Goal: Task Accomplishment & Management: Use online tool/utility

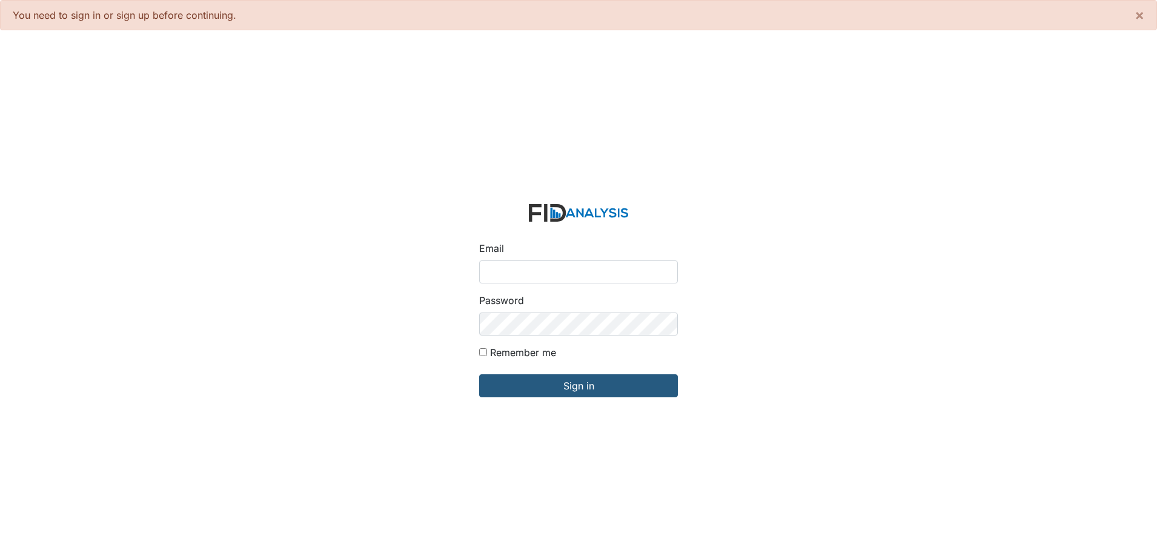
click at [506, 266] on input "Email" at bounding box center [578, 272] width 199 height 23
type input "[EMAIL_ADDRESS][DOMAIN_NAME]"
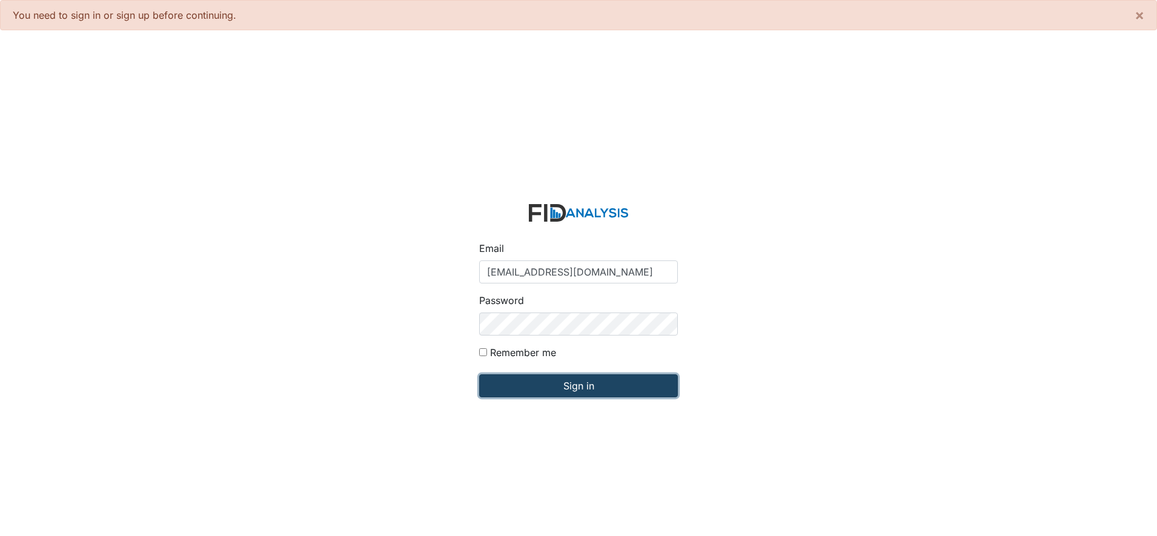
click at [562, 381] on input "Sign in" at bounding box center [578, 386] width 199 height 23
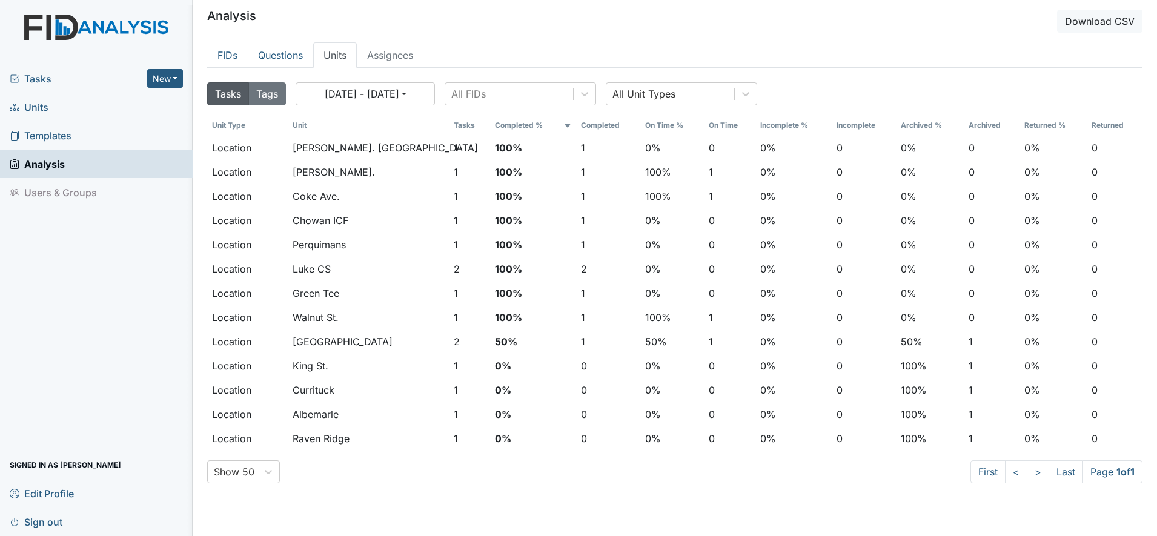
click at [32, 105] on span "Units" at bounding box center [29, 107] width 39 height 19
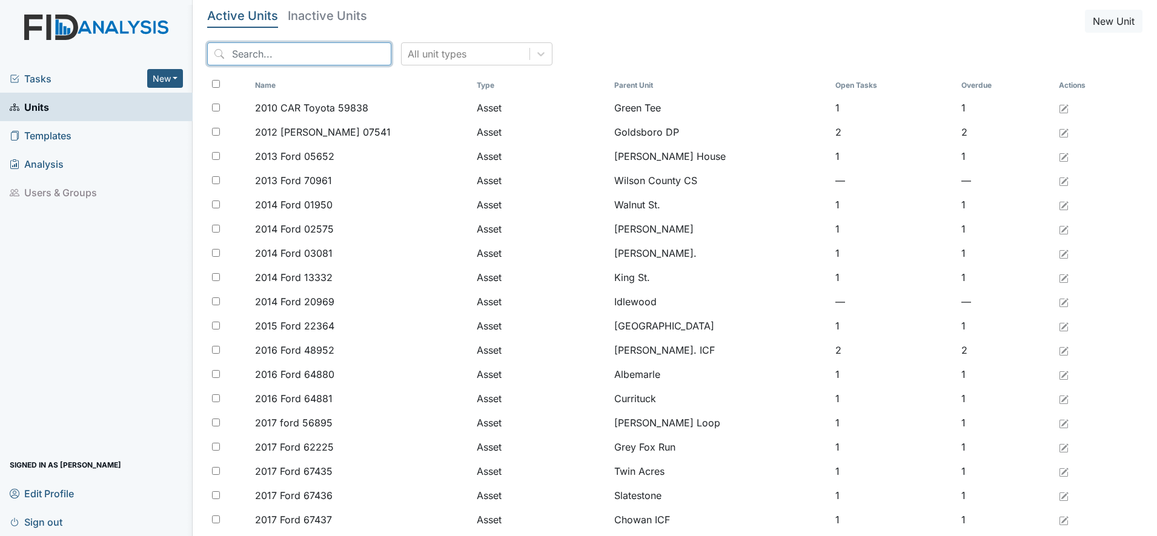
click at [261, 56] on input "search" at bounding box center [299, 53] width 184 height 23
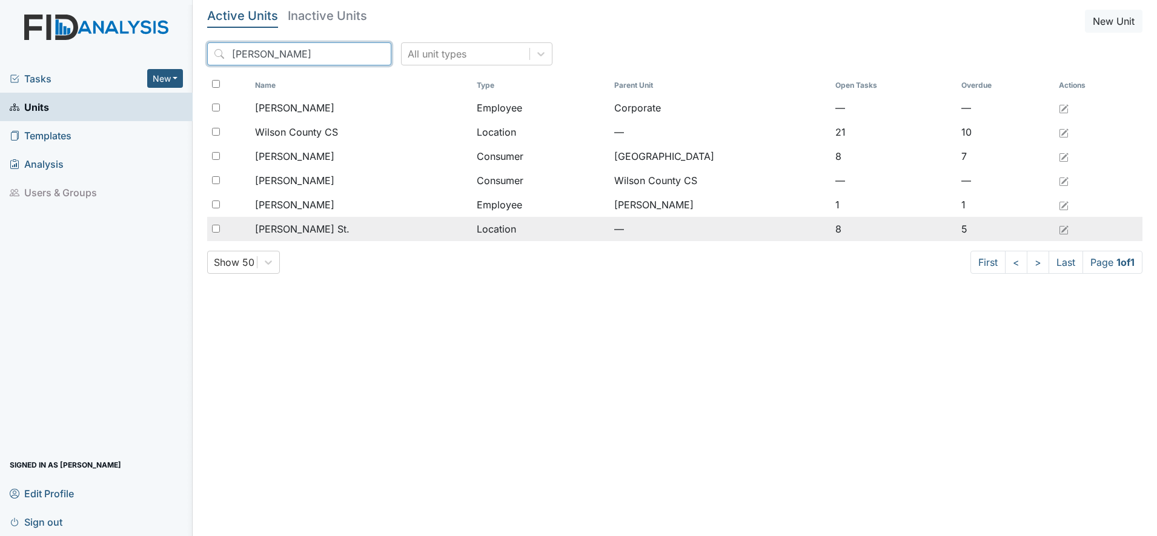
type input "wilson"
click at [273, 234] on span "[PERSON_NAME] St." at bounding box center [302, 229] width 95 height 15
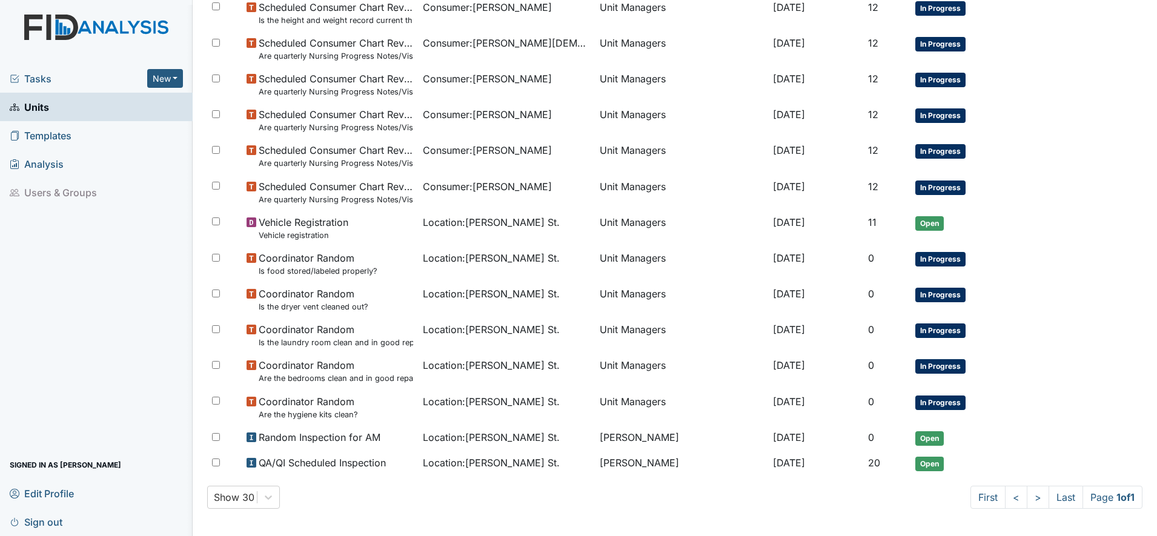
scroll to position [275, 0]
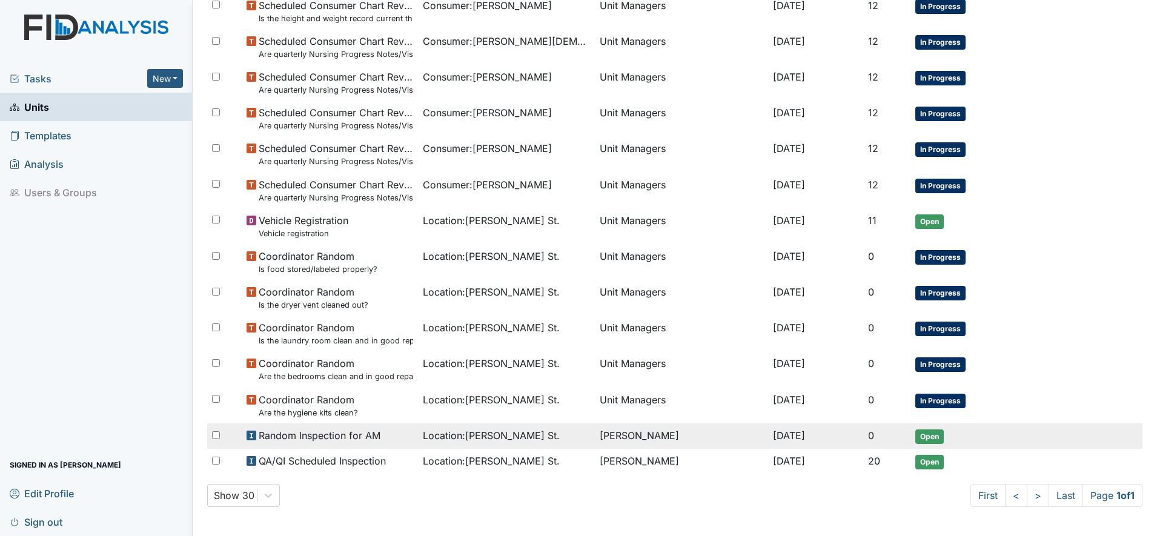
click at [917, 431] on span "Open" at bounding box center [930, 437] width 28 height 15
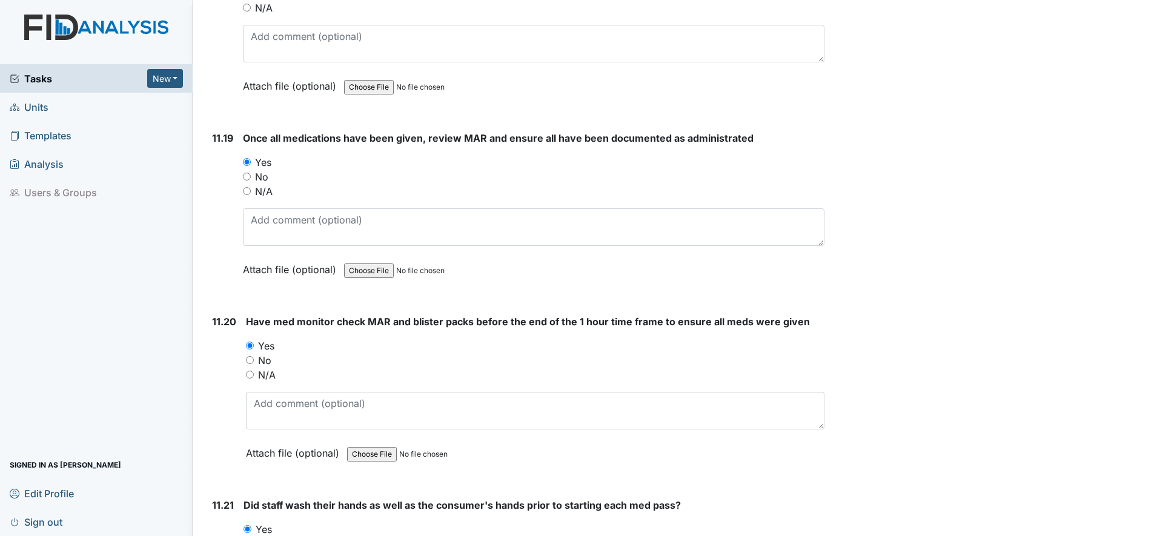
scroll to position [22801, 0]
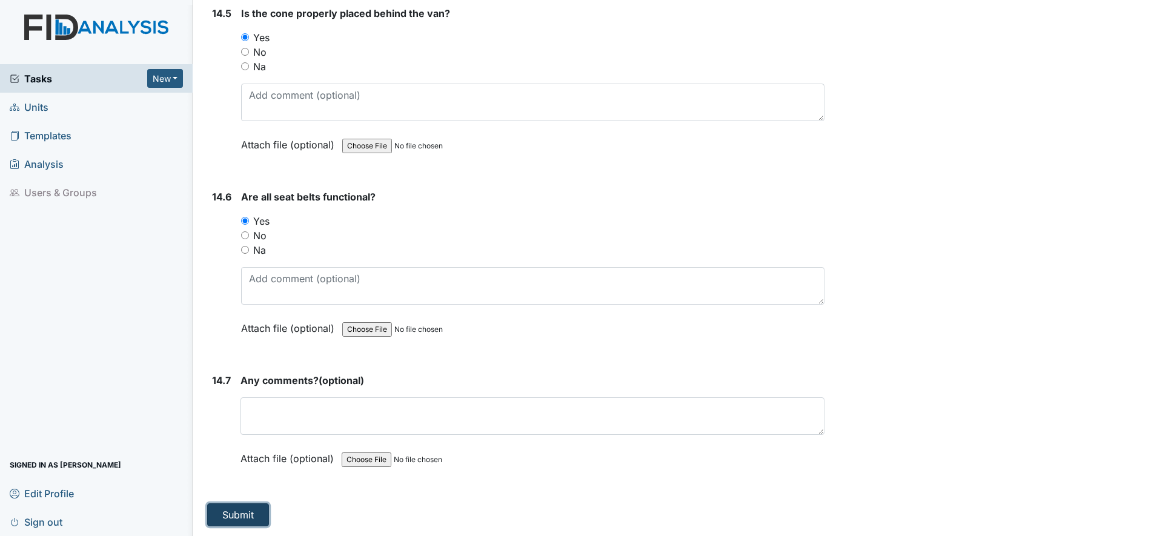
click at [243, 507] on button "Submit" at bounding box center [238, 515] width 62 height 23
click at [245, 508] on button "Submit" at bounding box center [238, 515] width 62 height 23
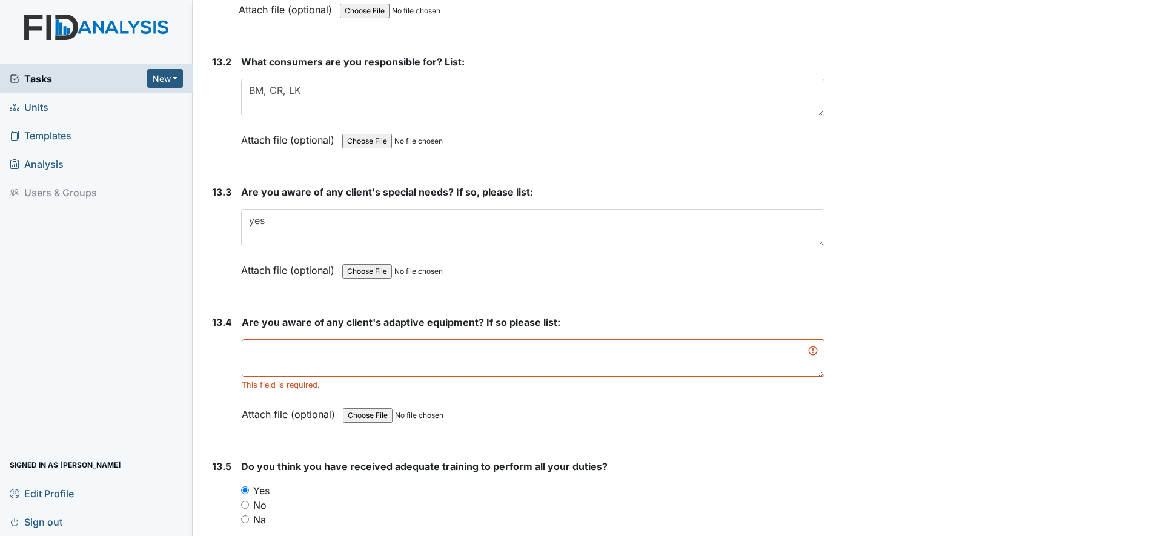
scroll to position [20917, 0]
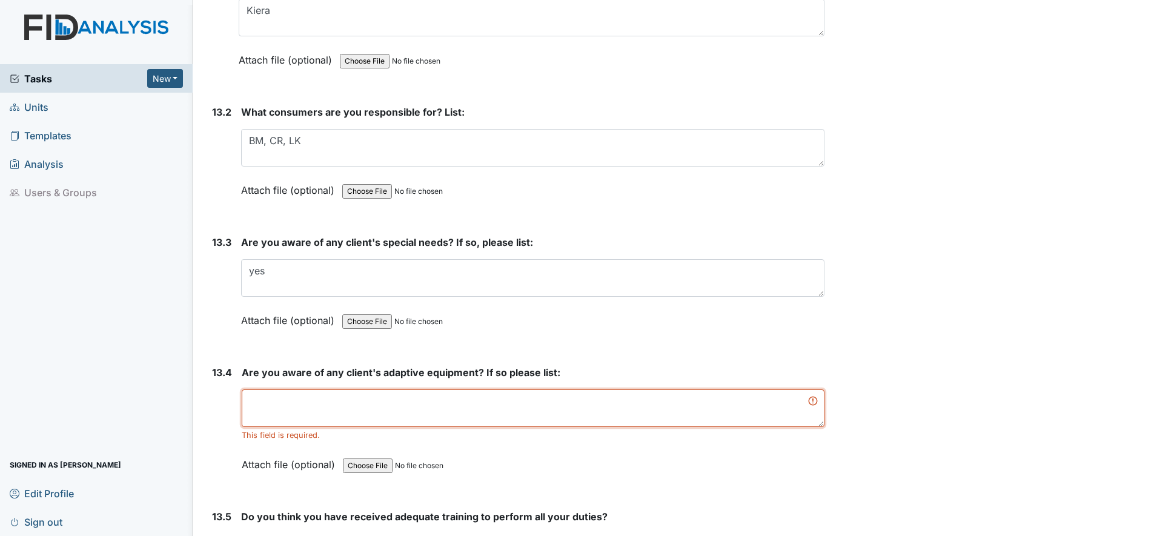
click at [255, 413] on textarea at bounding box center [533, 409] width 583 height 38
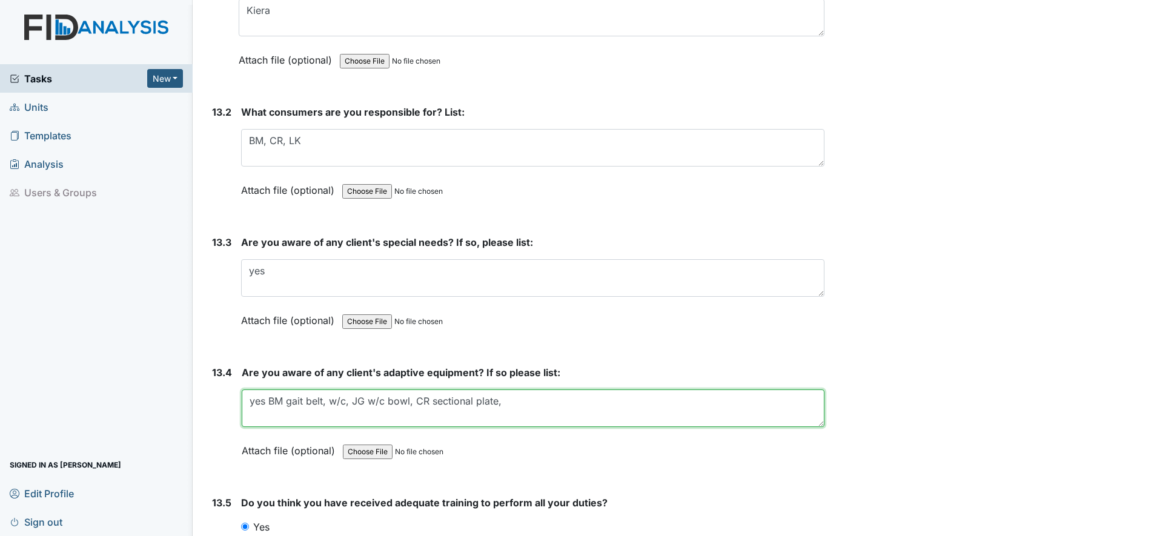
scroll to position [22801, 0]
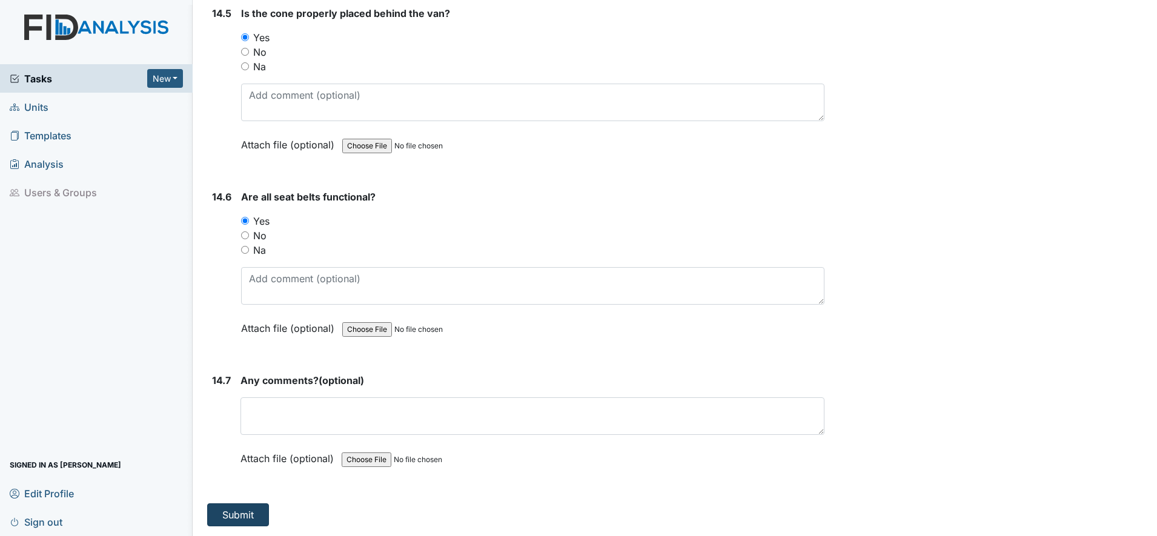
type textarea "yes BM gait belt, w/c, JG w/c bowl, CR sectional plate,"
click at [224, 513] on button "Submit" at bounding box center [238, 515] width 62 height 23
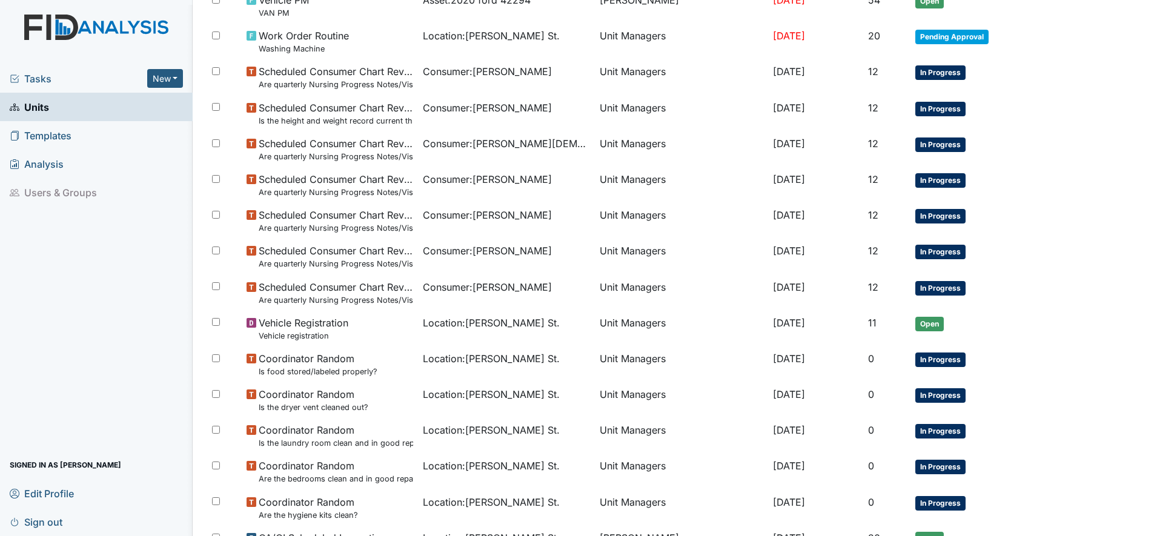
scroll to position [289, 0]
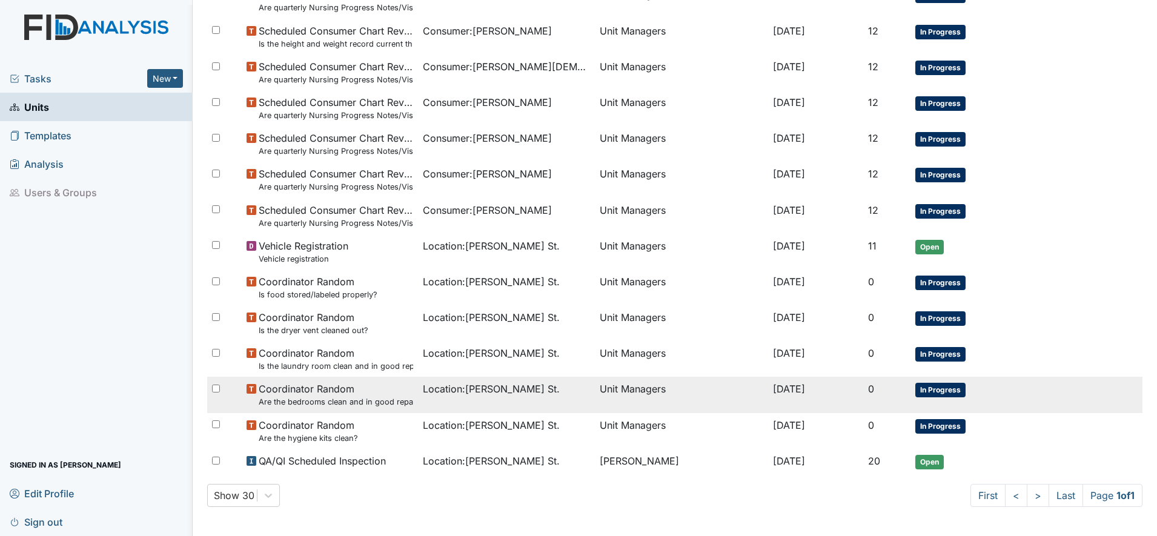
click at [396, 390] on span "Coordinator Random Are the bedrooms clean and in good repair?" at bounding box center [336, 395] width 155 height 26
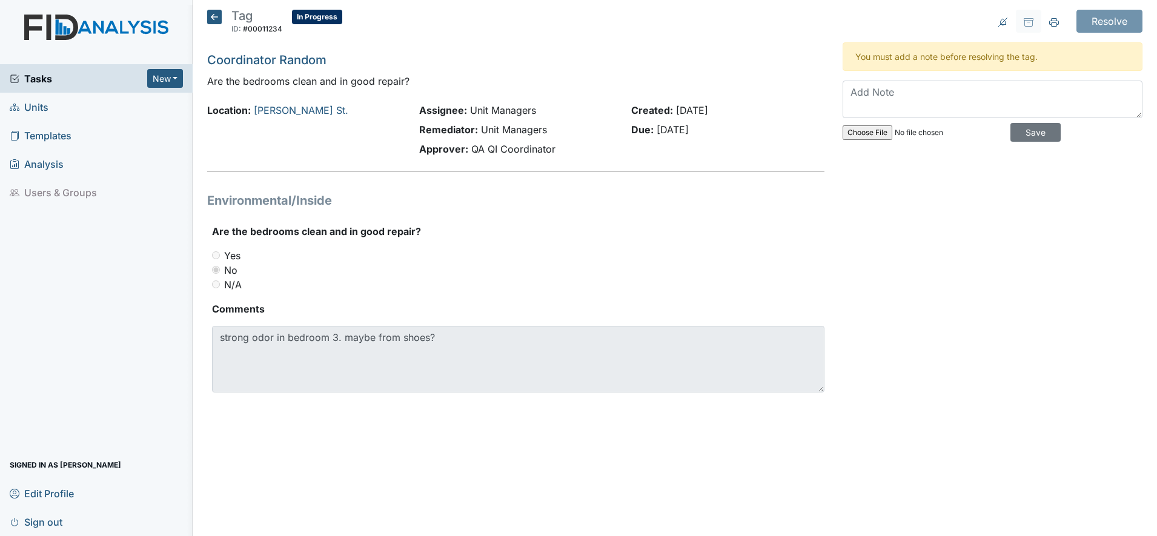
click at [215, 16] on icon at bounding box center [214, 17] width 15 height 15
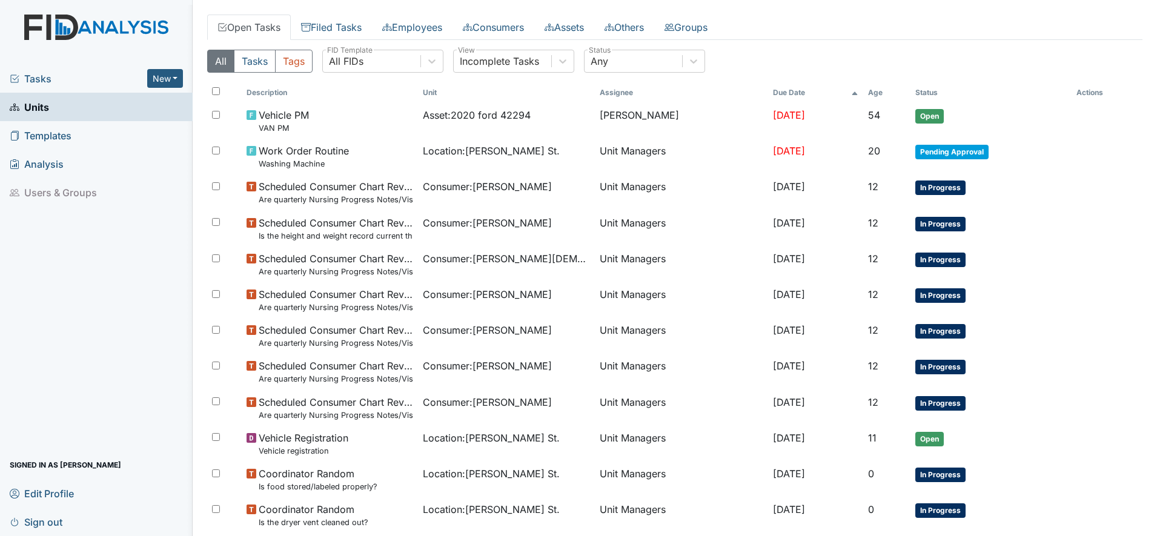
scroll to position [27, 0]
